Goal: Information Seeking & Learning: Check status

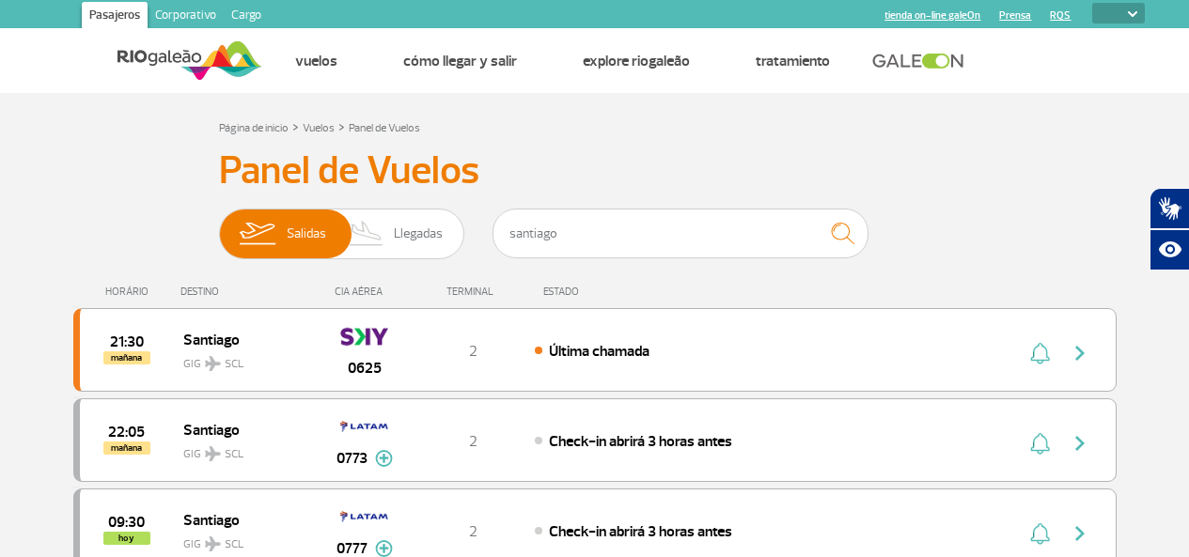
select select
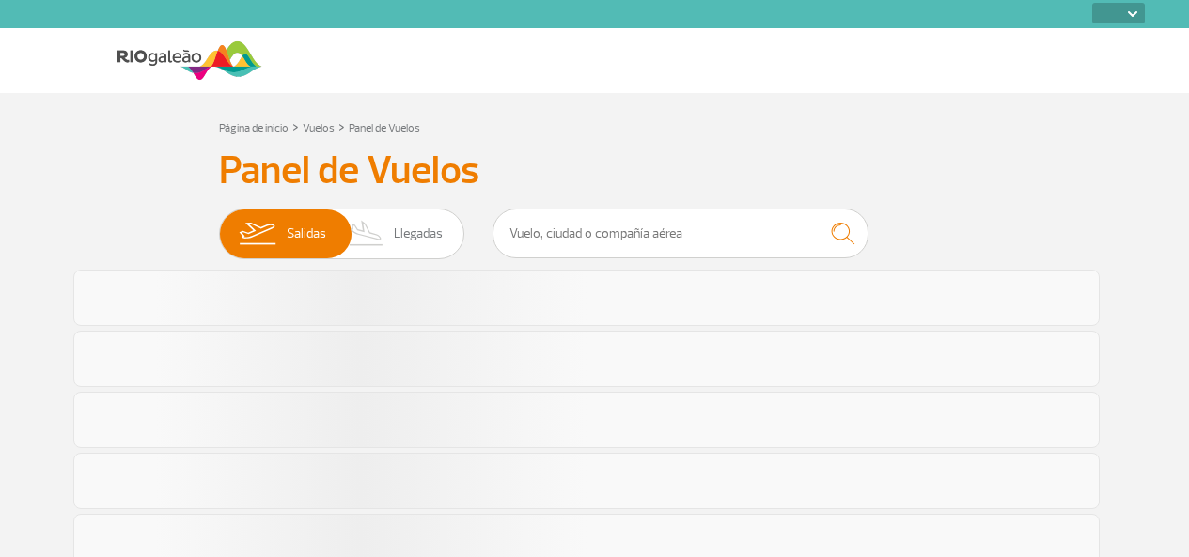
select select
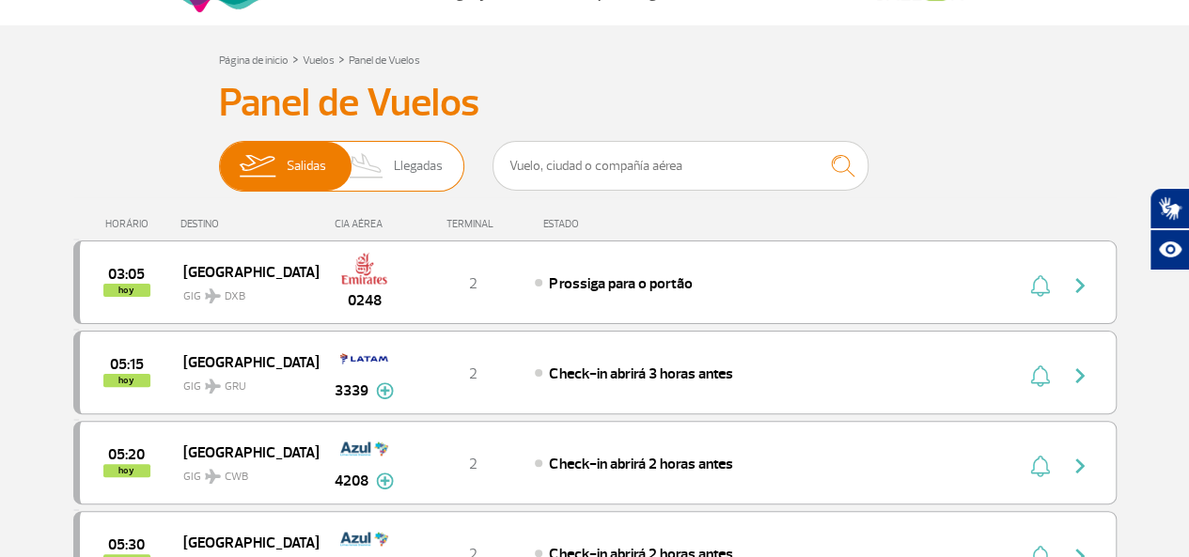
click at [296, 159] on span "Salidas" at bounding box center [306, 166] width 39 height 49
click at [219, 157] on input "[PERSON_NAME]" at bounding box center [219, 157] width 0 height 0
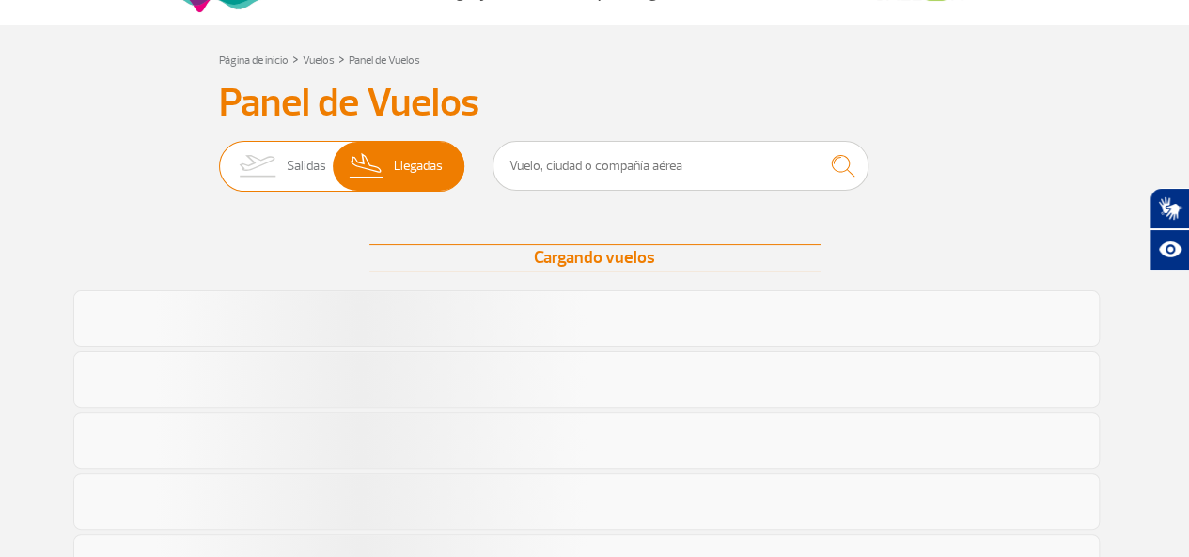
click at [278, 164] on img at bounding box center [256, 166] width 59 height 49
click at [219, 157] on input "[PERSON_NAME]" at bounding box center [219, 157] width 0 height 0
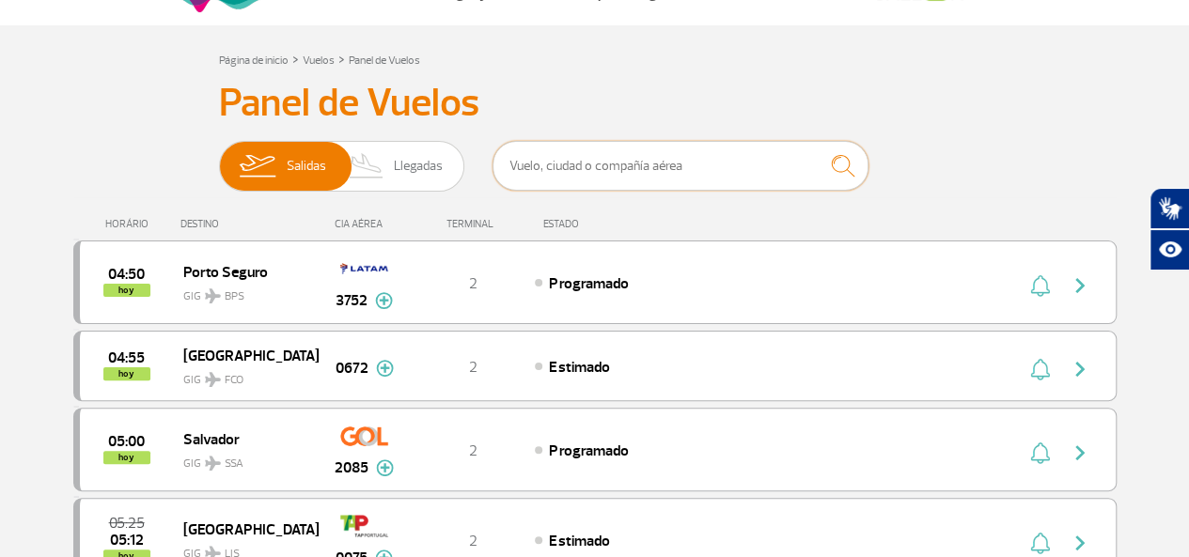
click at [566, 163] on input "text" at bounding box center [681, 166] width 376 height 50
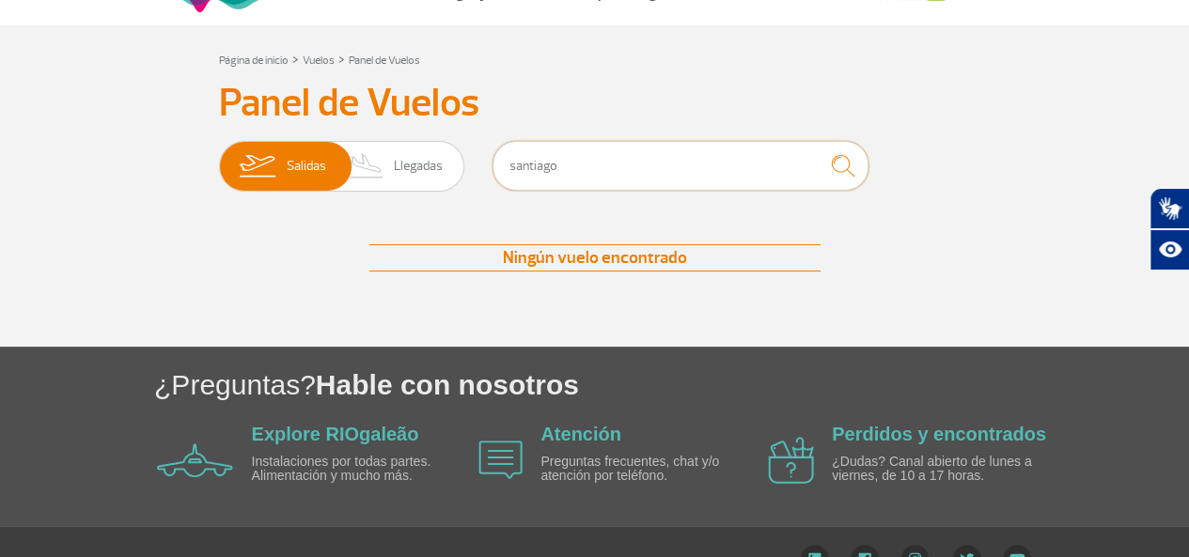
type input "santiago"
